Goal: Transaction & Acquisition: Purchase product/service

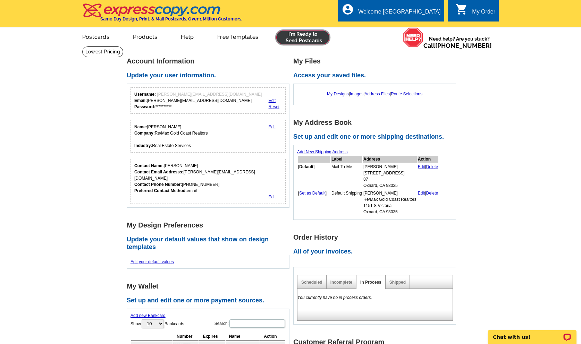
click at [291, 39] on link at bounding box center [302, 38] width 53 height 14
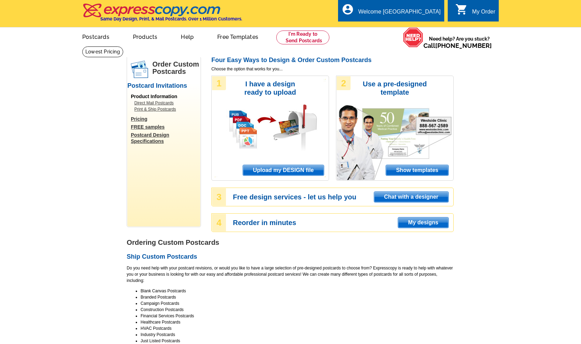
click at [267, 169] on span "Upload my DESIGN file" at bounding box center [283, 170] width 81 height 10
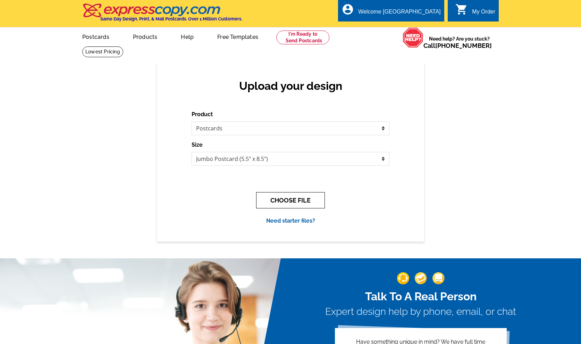
click at [276, 200] on button "CHOOSE FILE" at bounding box center [290, 200] width 69 height 16
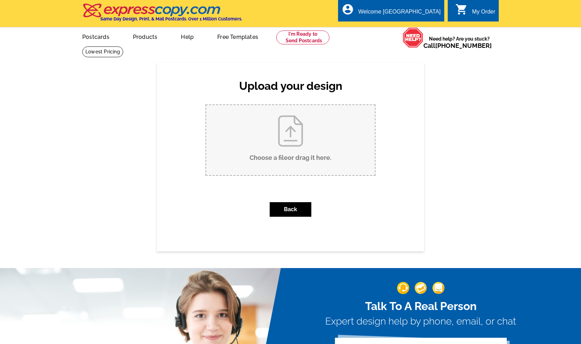
click at [284, 155] on input "Choose a file or drag it here ." at bounding box center [290, 140] width 169 height 70
type input "C:\fakepath\Just Listed Colony2 Sep2025.pub.pdf"
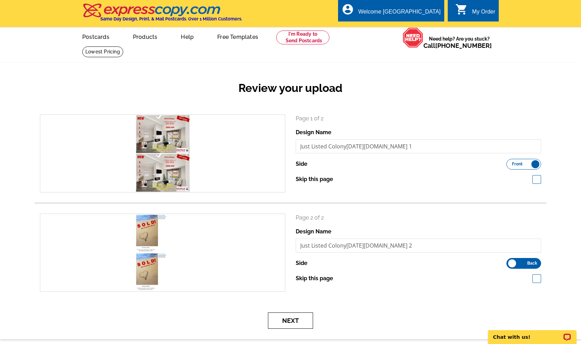
click at [293, 323] on button "Next" at bounding box center [290, 321] width 45 height 16
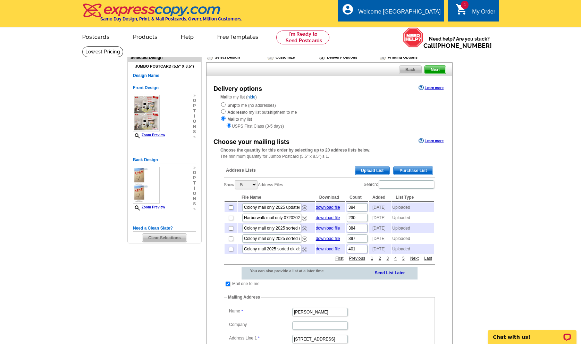
click at [230, 207] on input "checkbox" at bounding box center [231, 207] width 5 height 5
checkbox input "true"
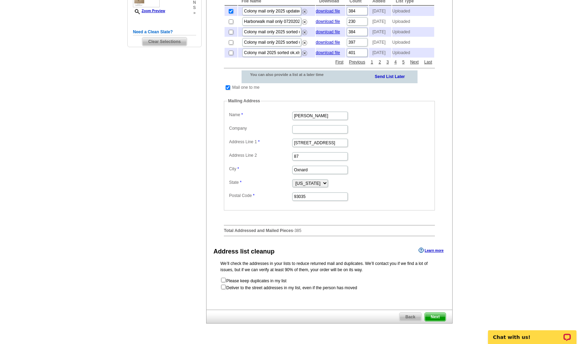
scroll to position [212, 0]
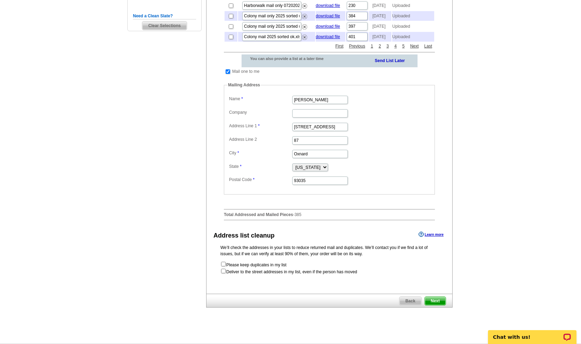
click at [436, 300] on span "Next" at bounding box center [435, 301] width 21 height 8
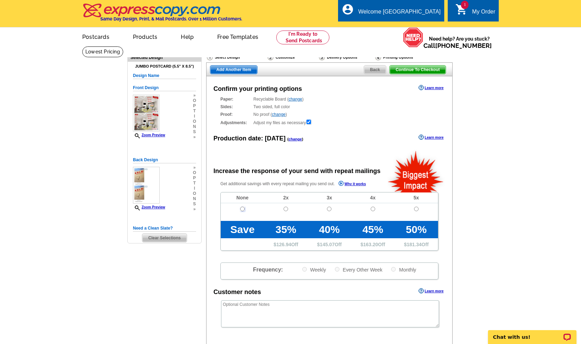
click at [243, 210] on input "radio" at bounding box center [242, 209] width 5 height 5
radio input "true"
click at [372, 69] on span "Back" at bounding box center [375, 70] width 22 height 8
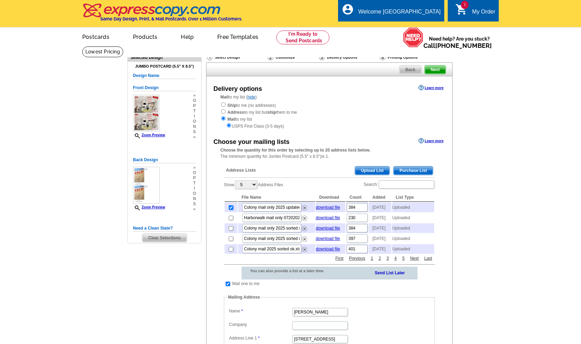
click at [232, 208] on input "checkbox" at bounding box center [231, 207] width 5 height 5
checkbox input "false"
click at [368, 170] on span "Upload List" at bounding box center [372, 171] width 34 height 8
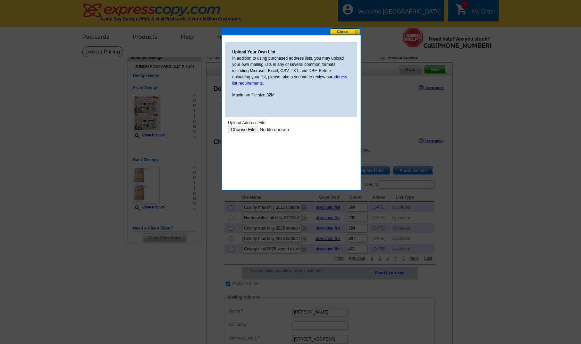
click at [240, 129] on input "file" at bounding box center [272, 129] width 88 height 7
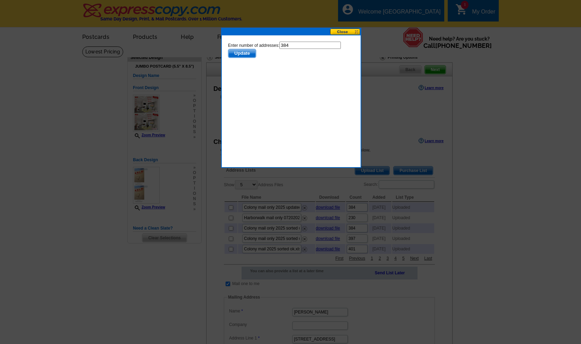
click at [243, 55] on span "Update" at bounding box center [241, 53] width 27 height 8
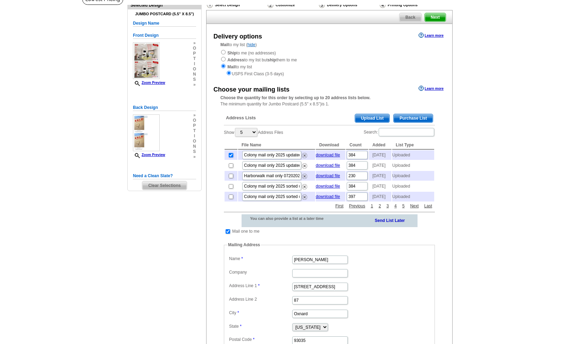
scroll to position [71, 0]
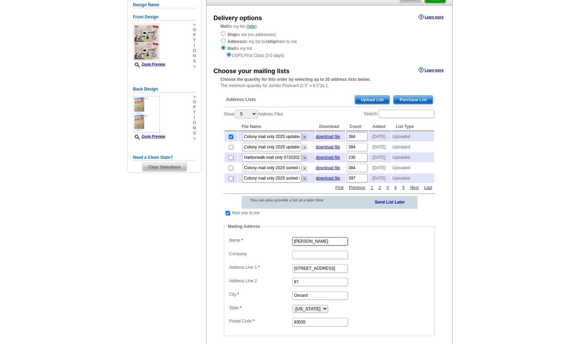
click at [329, 242] on input "[PERSON_NAME]" at bounding box center [320, 241] width 56 height 8
type input "F"
type input "[PERSON_NAME]"
type input "2234 Martinique Lane"
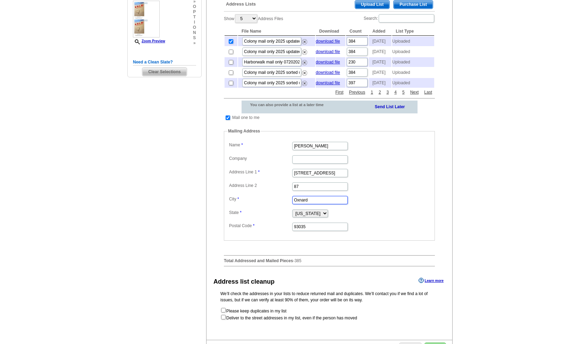
scroll to position [177, 0]
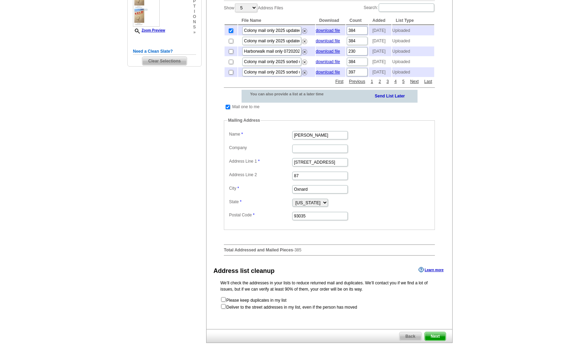
click at [432, 335] on span "Next" at bounding box center [435, 336] width 21 height 8
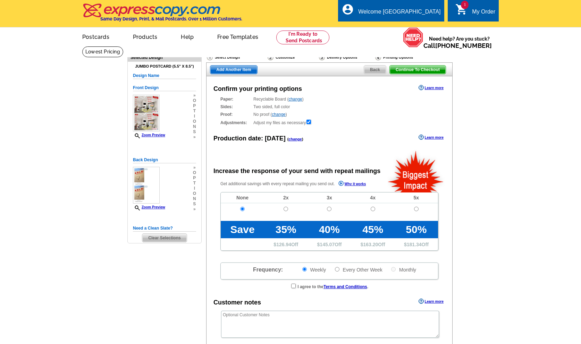
radio input "false"
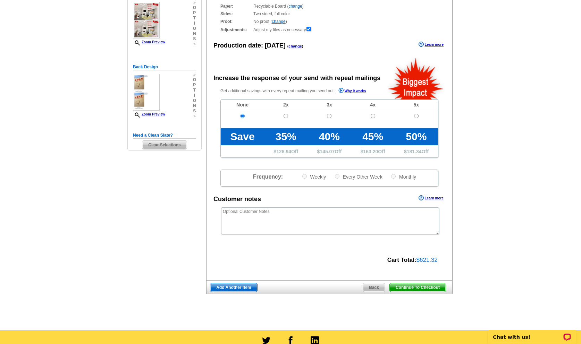
scroll to position [106, 0]
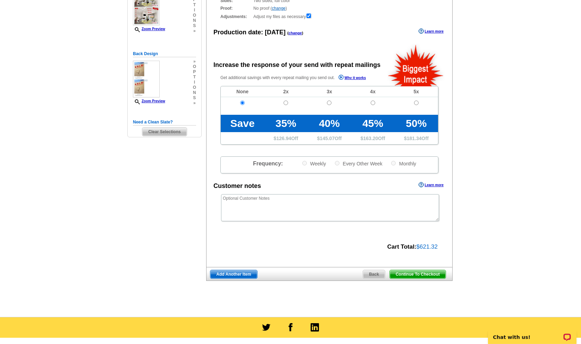
click at [416, 273] on span "Continue To Checkout" at bounding box center [418, 274] width 56 height 8
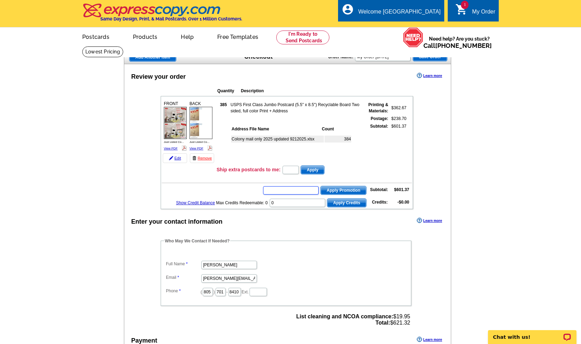
click at [277, 192] on input "text" at bounding box center [291, 190] width 56 height 8
type input "grow0925"
click at [337, 191] on span "Apply Promotion" at bounding box center [343, 190] width 45 height 8
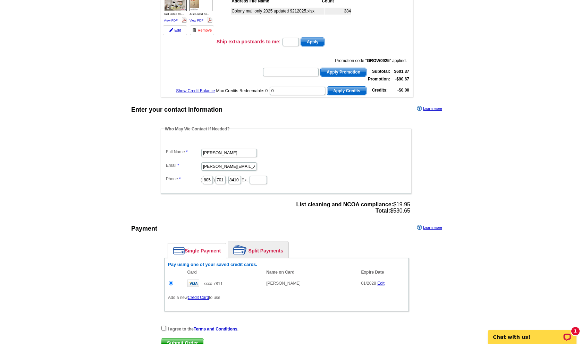
scroll to position [177, 0]
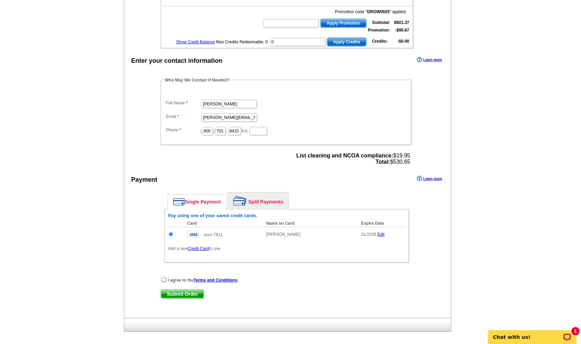
click at [162, 281] on input "checkbox" at bounding box center [163, 279] width 5 height 5
checkbox input "true"
click at [186, 295] on span "Submit Order" at bounding box center [182, 294] width 43 height 8
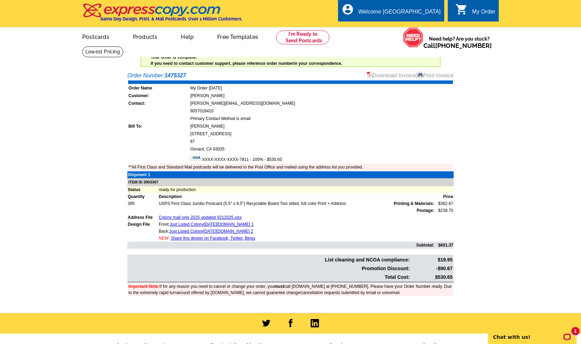
click at [376, 75] on link "Download Invoice" at bounding box center [391, 76] width 49 height 6
click at [430, 75] on link "Print Invoice" at bounding box center [435, 76] width 36 height 6
